Goal: Transaction & Acquisition: Purchase product/service

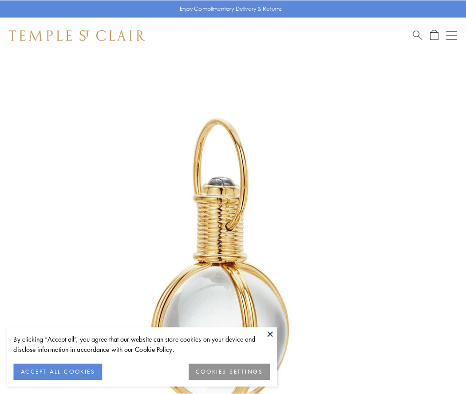
scroll to position [232, 0]
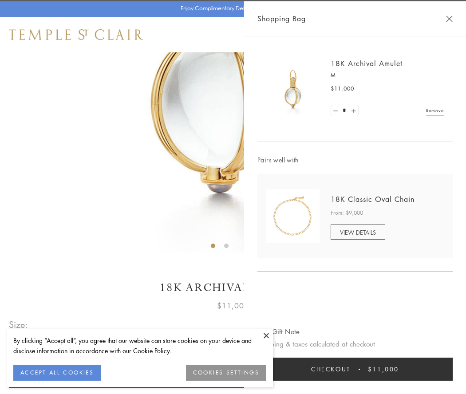
click at [355, 370] on button "Checkout $11,000" at bounding box center [355, 369] width 195 height 23
